Goal: Task Accomplishment & Management: Manage account settings

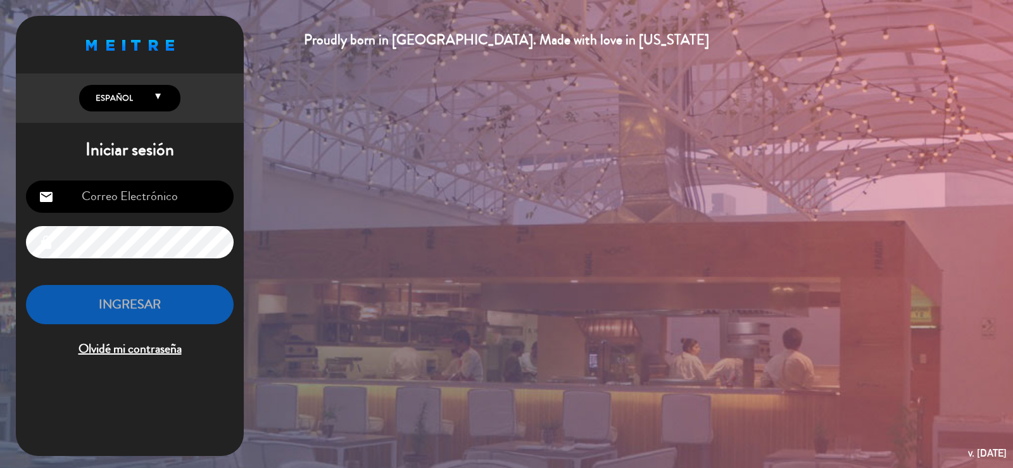
click at [130, 200] on input "email" at bounding box center [130, 196] width 208 height 32
type input "[EMAIL_ADDRESS][DOMAIN_NAME]"
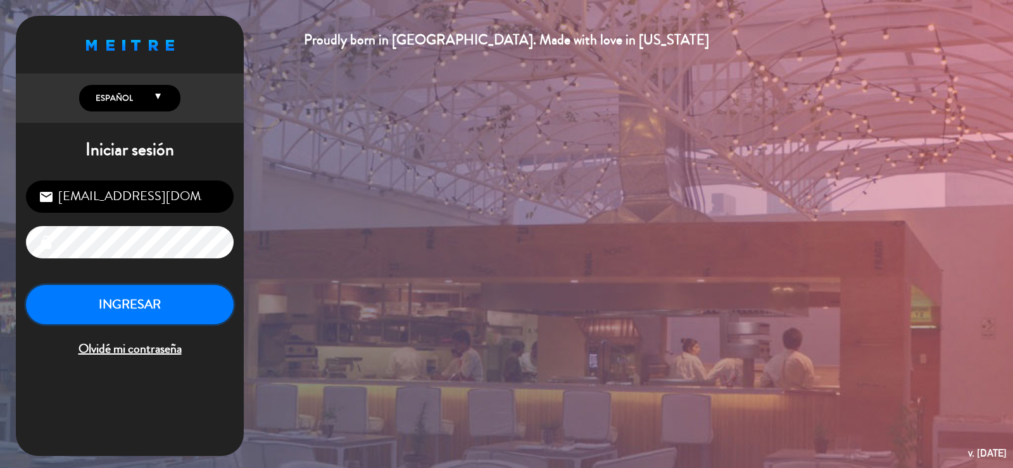
click at [141, 306] on button "INGRESAR" at bounding box center [130, 305] width 208 height 40
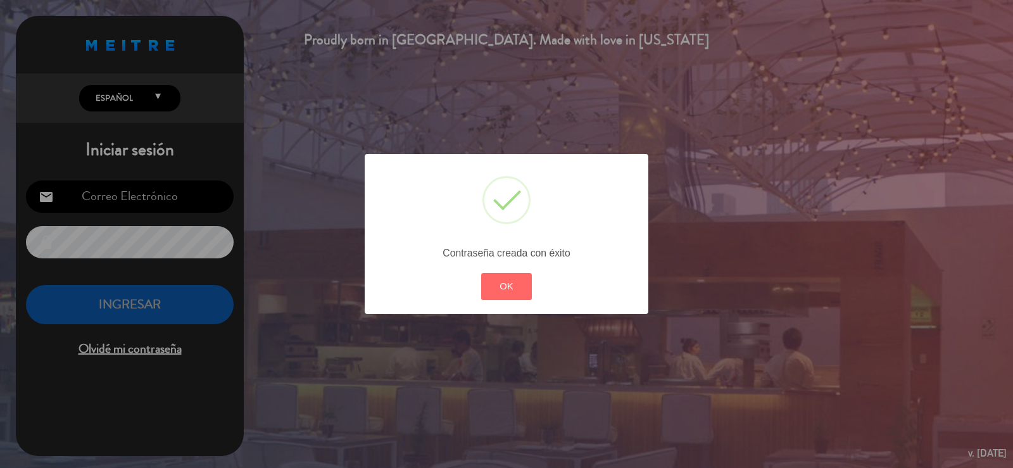
click at [123, 246] on div "? ! i × Contraseña creada con éxito OK Cancel" at bounding box center [506, 234] width 1013 height 468
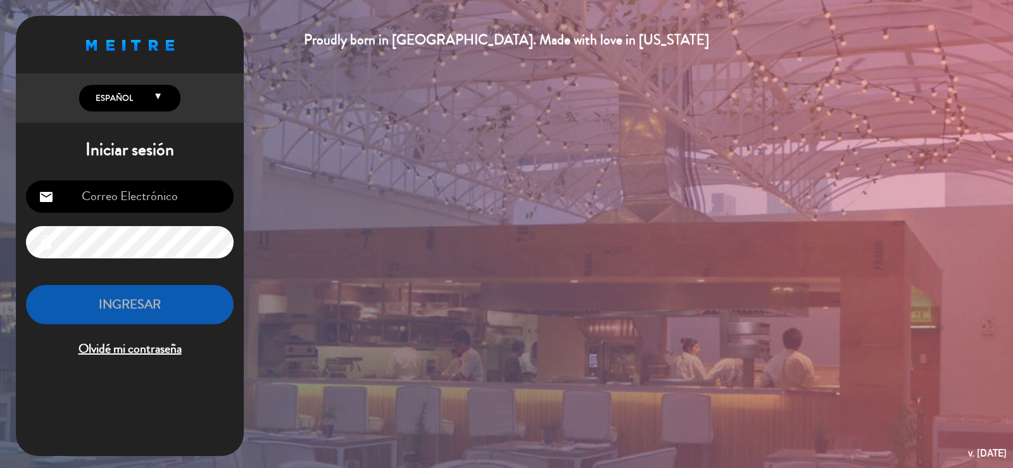
click at [45, 242] on icon "lock" at bounding box center [46, 242] width 15 height 15
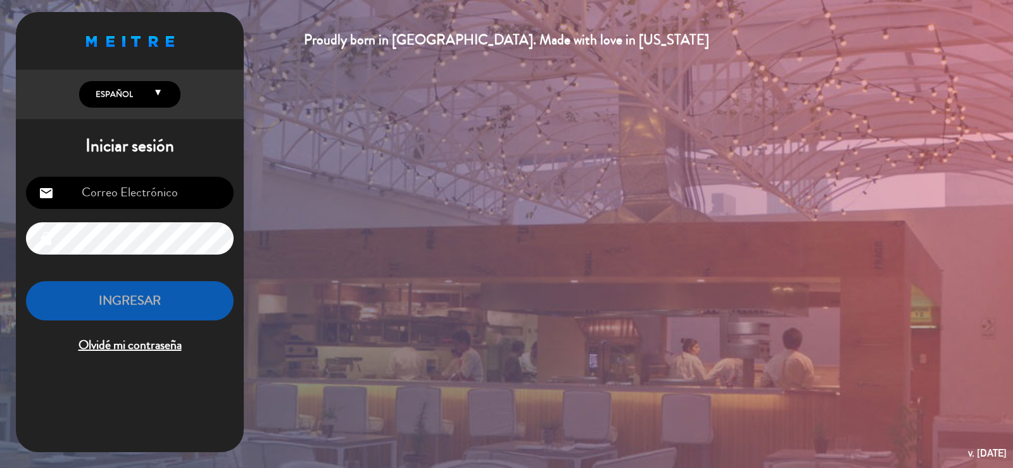
click at [521, 215] on div "Proudly born in [GEOGRAPHIC_DATA]. Made with love in [US_STATE] English Español…" at bounding box center [506, 234] width 1013 height 468
click at [146, 191] on input "email" at bounding box center [130, 193] width 208 height 32
type input "[EMAIL_ADDRESS][DOMAIN_NAME]"
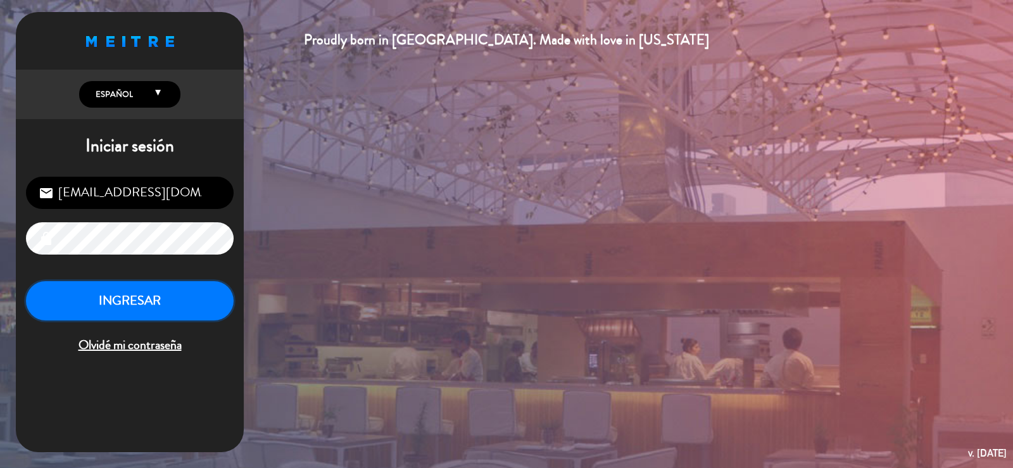
click at [125, 308] on button "INGRESAR" at bounding box center [130, 301] width 208 height 40
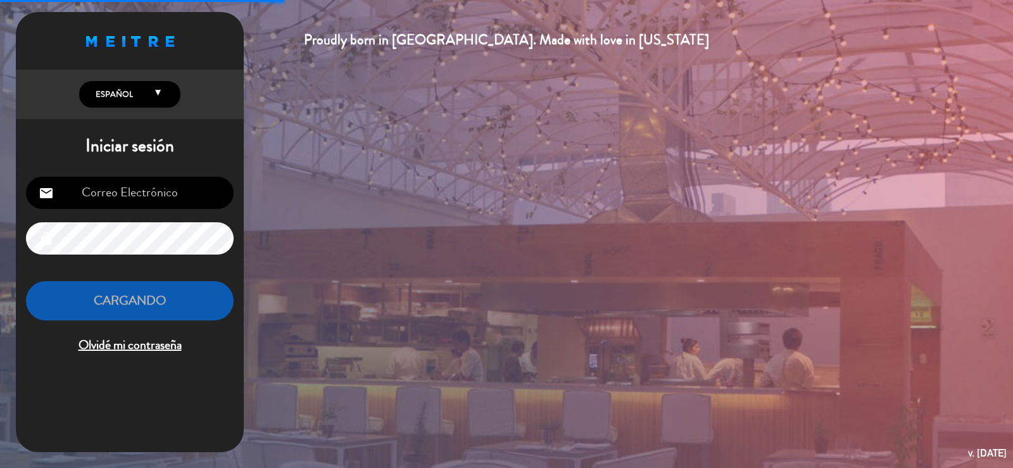
scroll to position [0, 0]
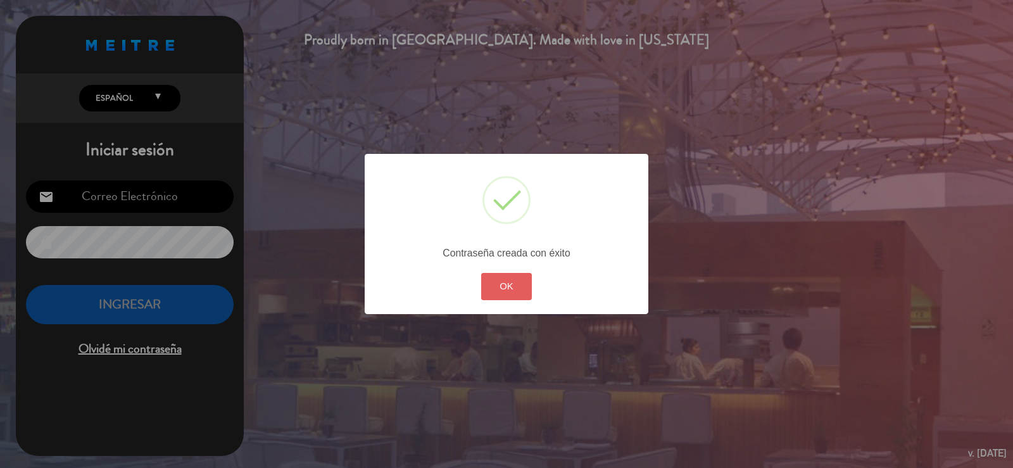
click at [519, 293] on button "OK" at bounding box center [506, 286] width 51 height 27
